Goal: Information Seeking & Learning: Learn about a topic

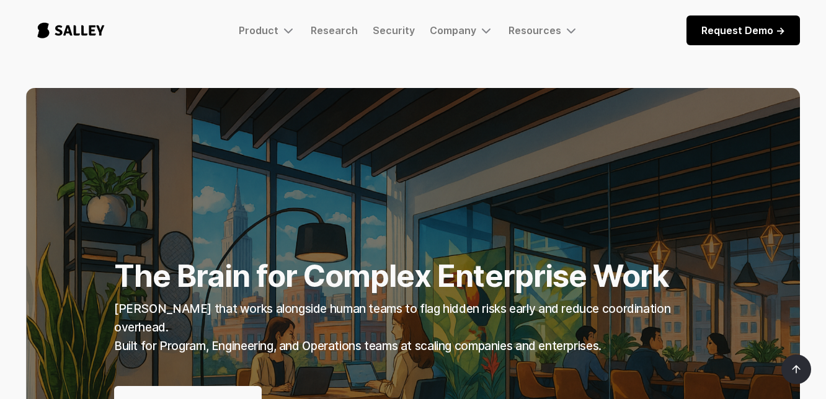
scroll to position [82, 0]
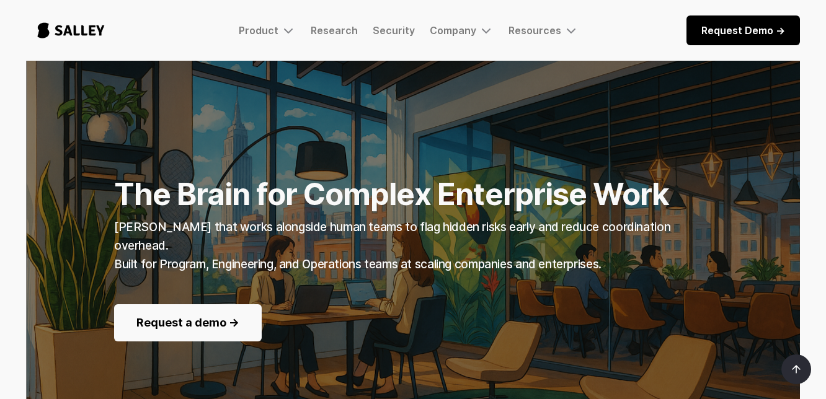
click at [387, 220] on strong "[PERSON_NAME] that works alongside human teams to flag hidden risks early and r…" at bounding box center [392, 245] width 556 height 51
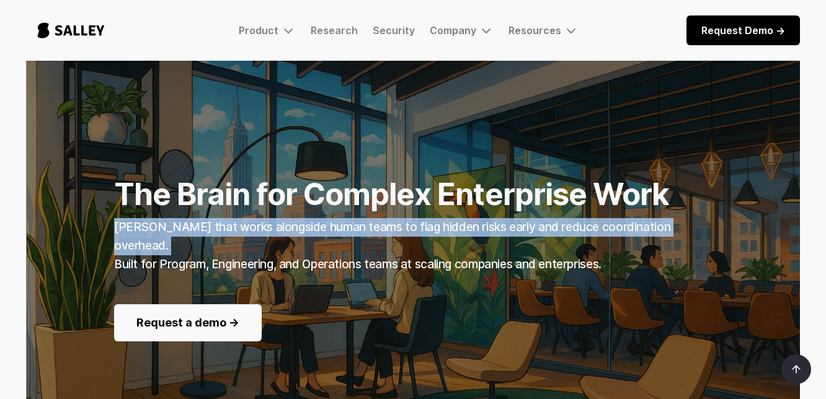
click at [387, 220] on strong "[PERSON_NAME] that works alongside human teams to flag hidden risks early and r…" at bounding box center [392, 245] width 556 height 51
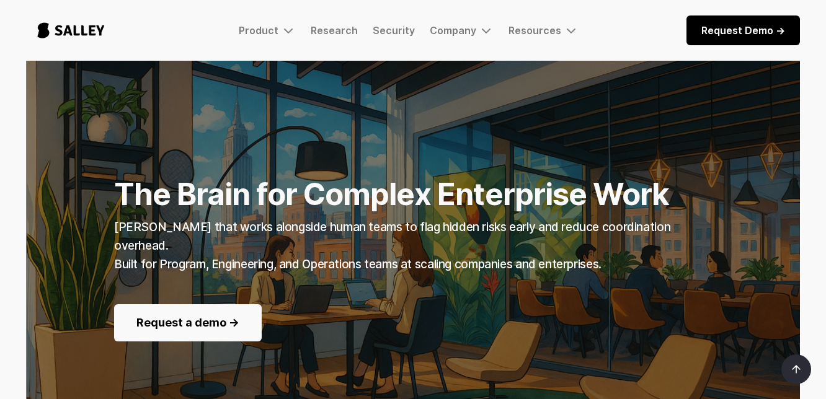
click at [401, 237] on div "[PERSON_NAME] that works alongside human teams to flag hidden risks early and r…" at bounding box center [413, 246] width 598 height 56
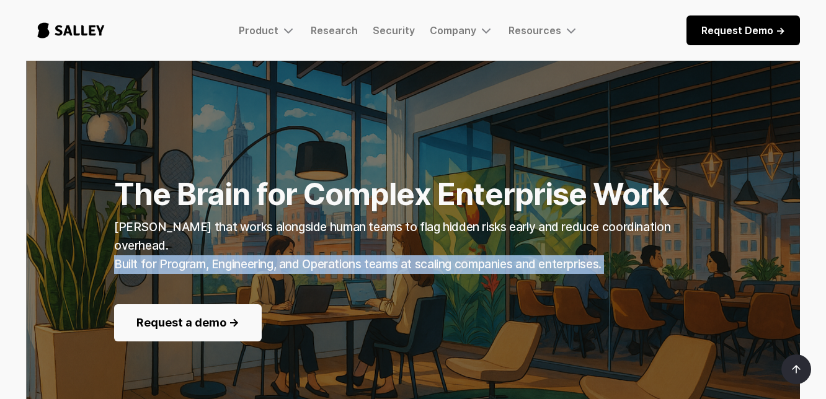
click at [401, 237] on div "[PERSON_NAME] that works alongside human teams to flag hidden risks early and r…" at bounding box center [413, 246] width 598 height 56
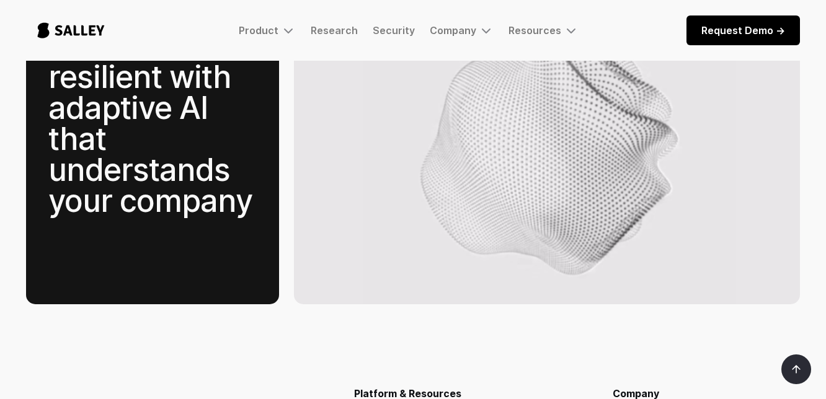
scroll to position [1838, 0]
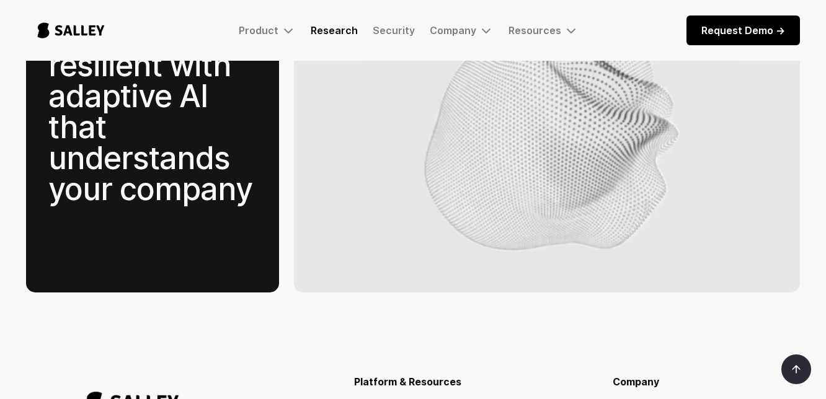
click at [347, 29] on link "Research" at bounding box center [334, 30] width 47 height 12
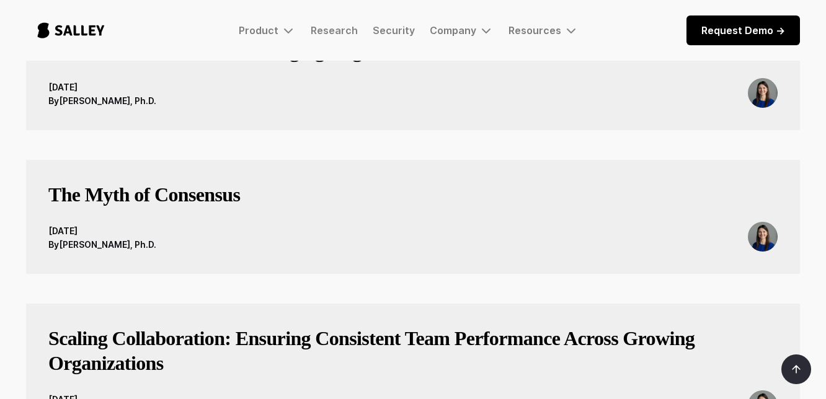
scroll to position [400, 0]
